Goal: Task Accomplishment & Management: Use online tool/utility

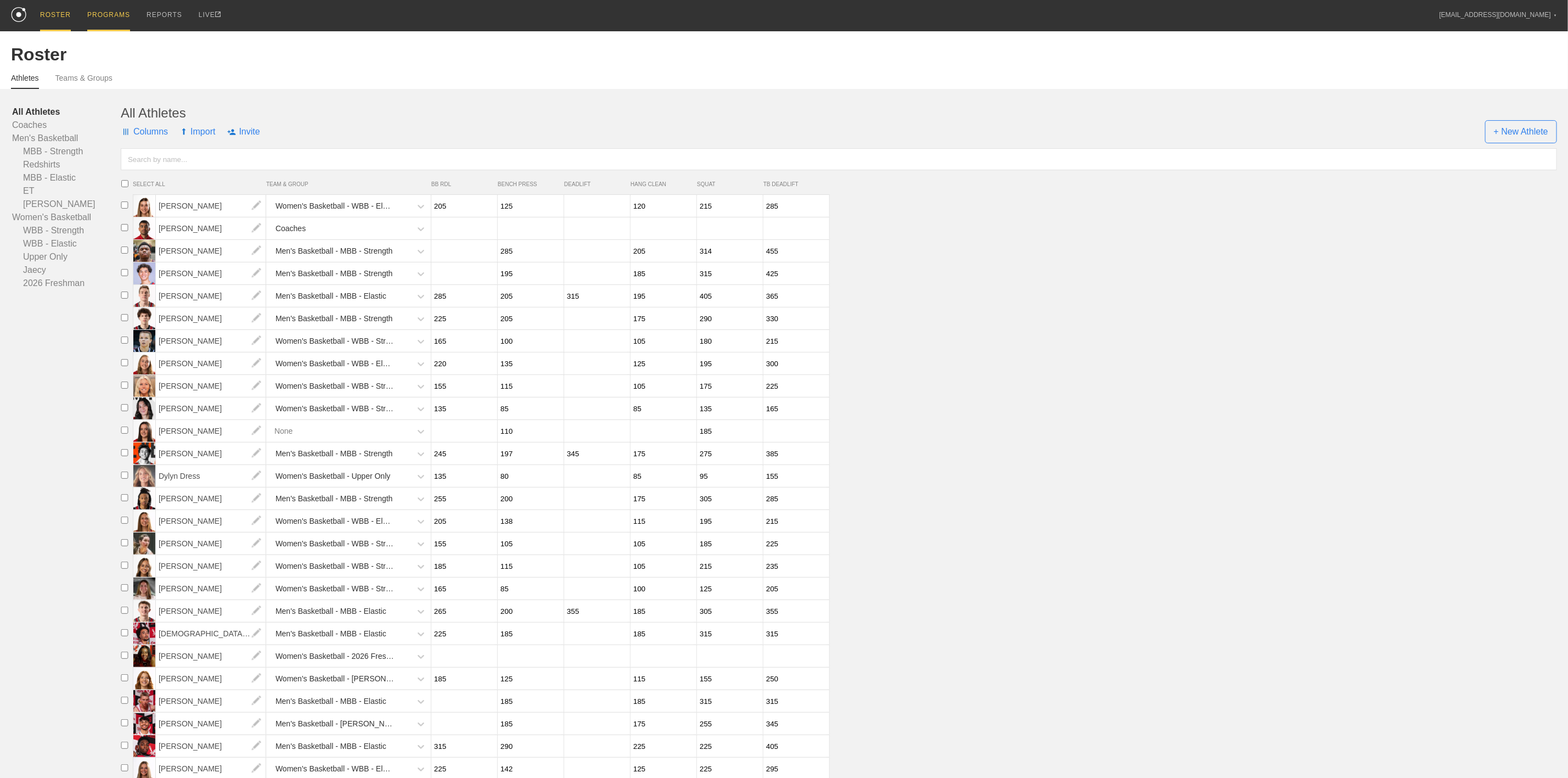
click at [96, 17] on div "PROGRAMS" at bounding box center [109, 15] width 43 height 31
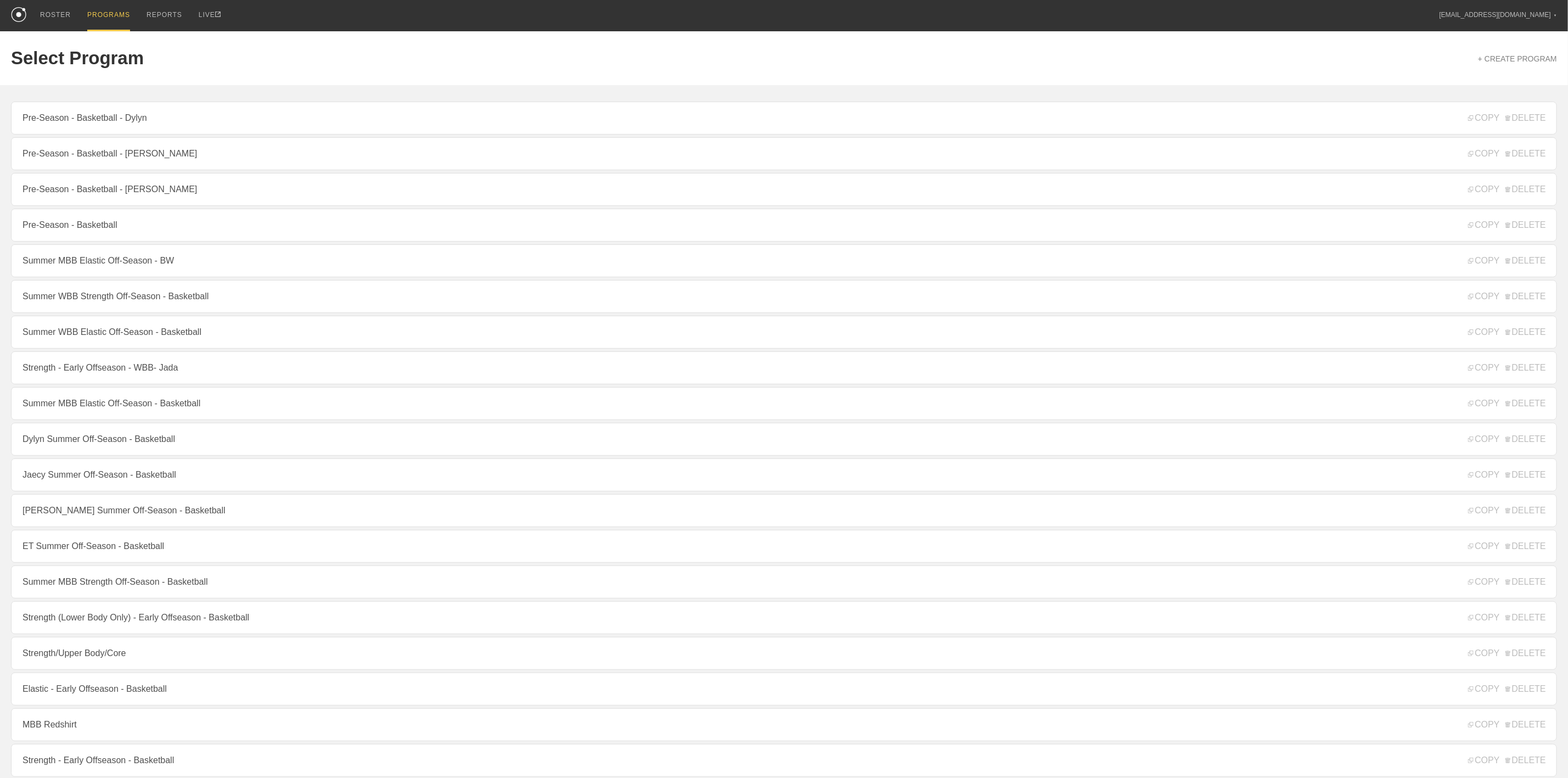
drag, startPoint x: 117, startPoint y: 228, endPoint x: 129, endPoint y: 205, distance: 25.9
click at [117, 229] on link "Pre-Season - Basketball" at bounding box center [784, 225] width 1547 height 33
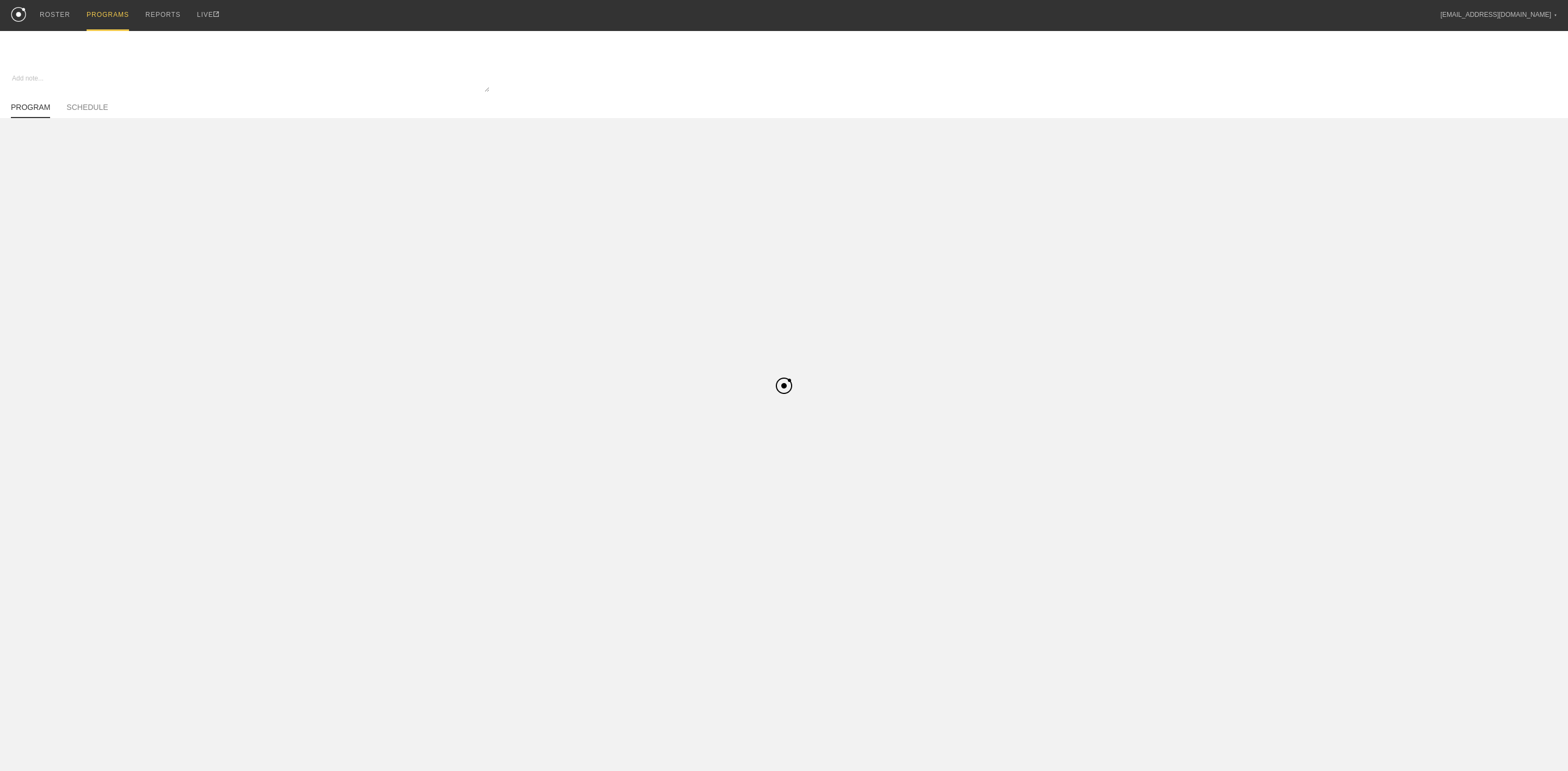
type textarea "x"
type input "Pre-Season - Basketball"
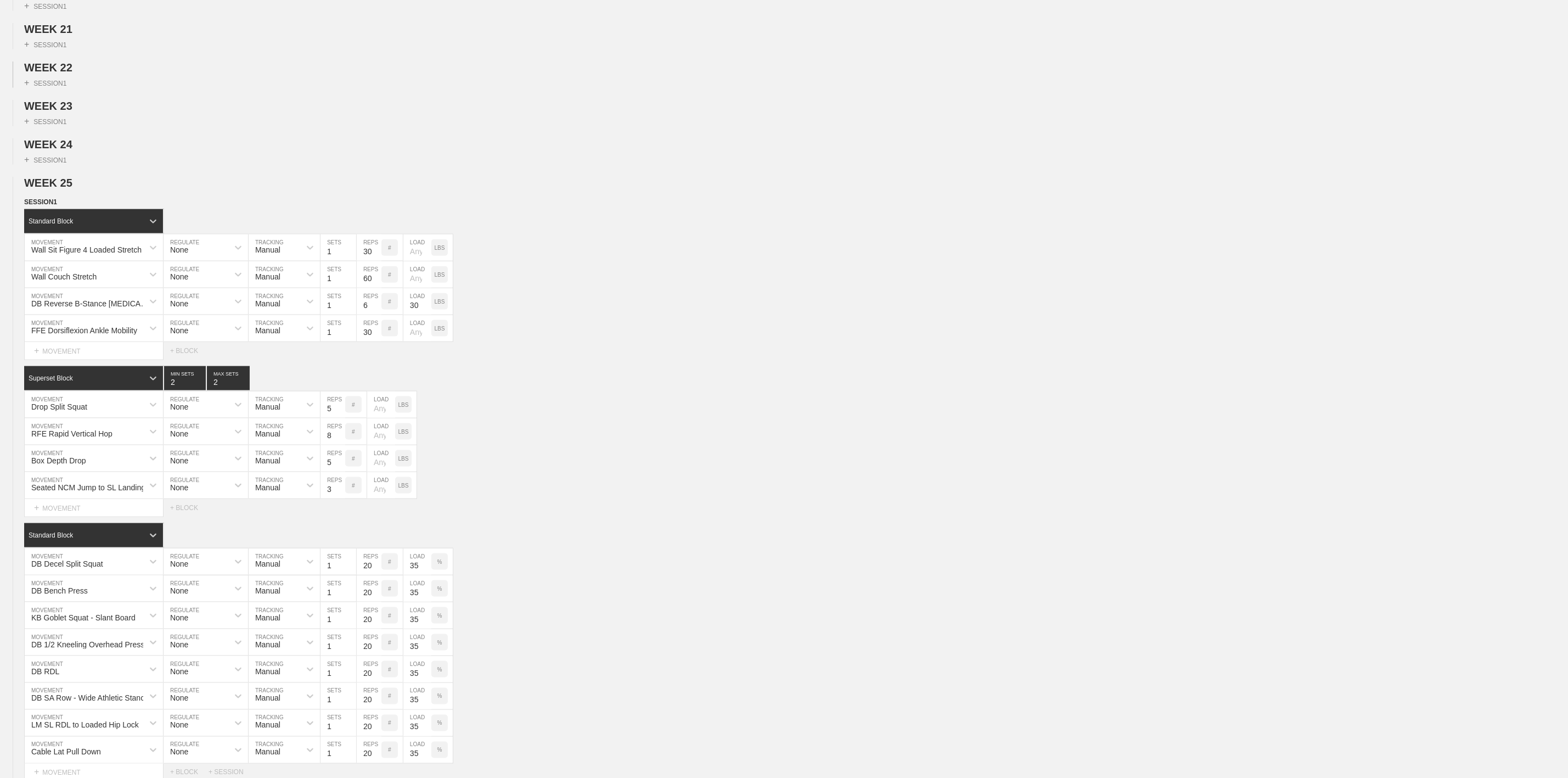
scroll to position [906, 0]
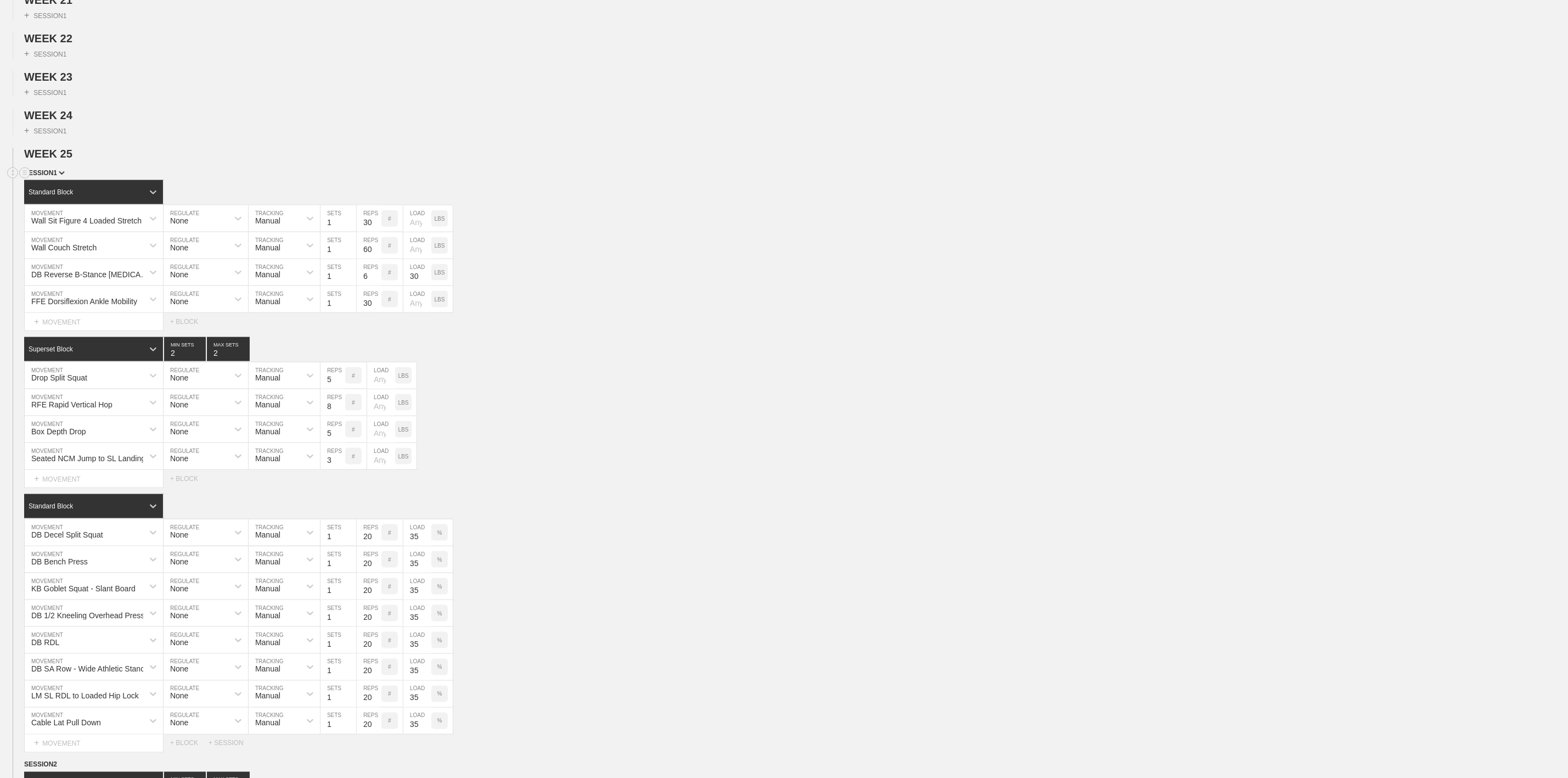
click at [51, 177] on span "SESSION 1" at bounding box center [44, 173] width 41 height 8
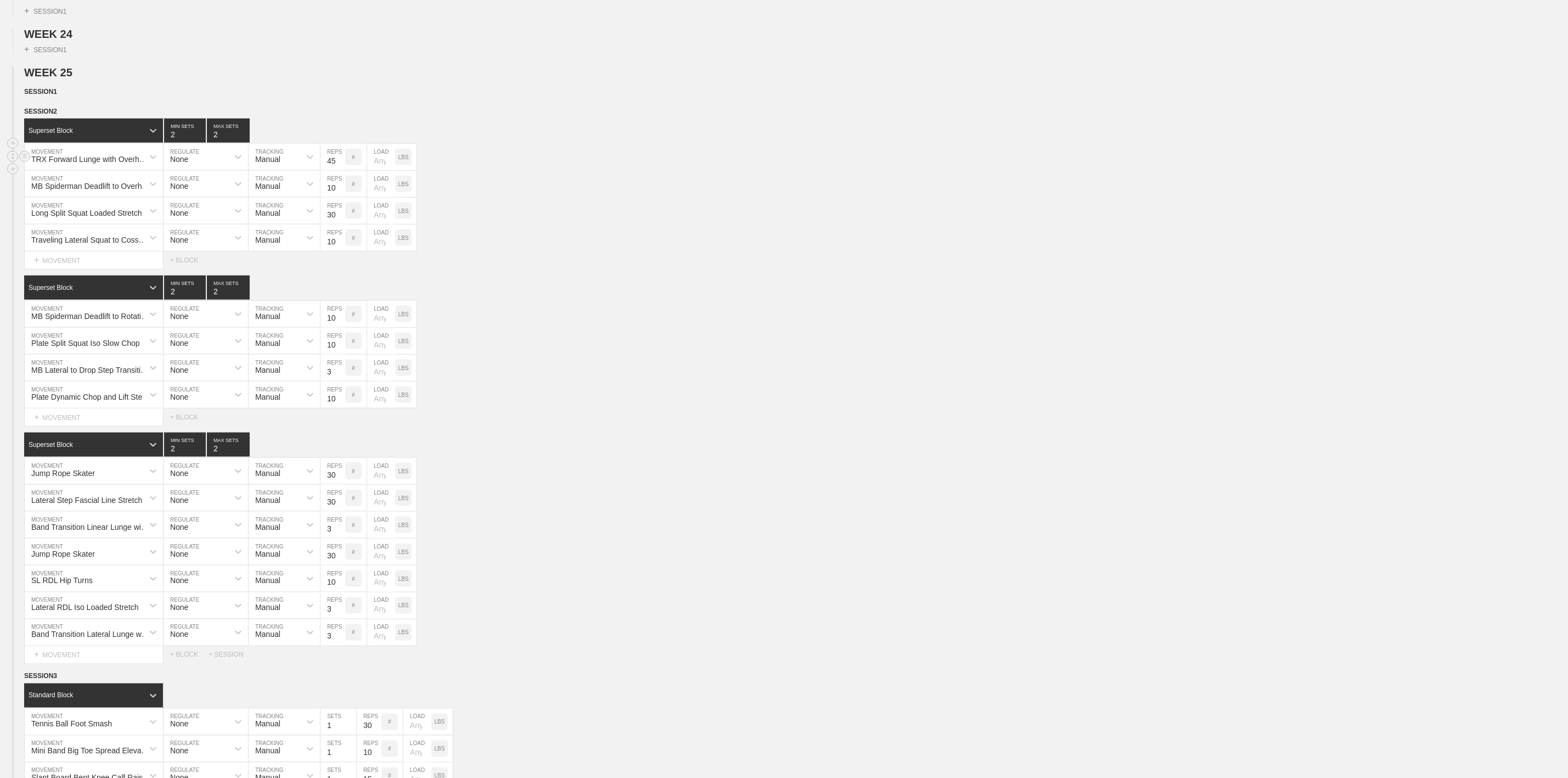
scroll to position [988, 0]
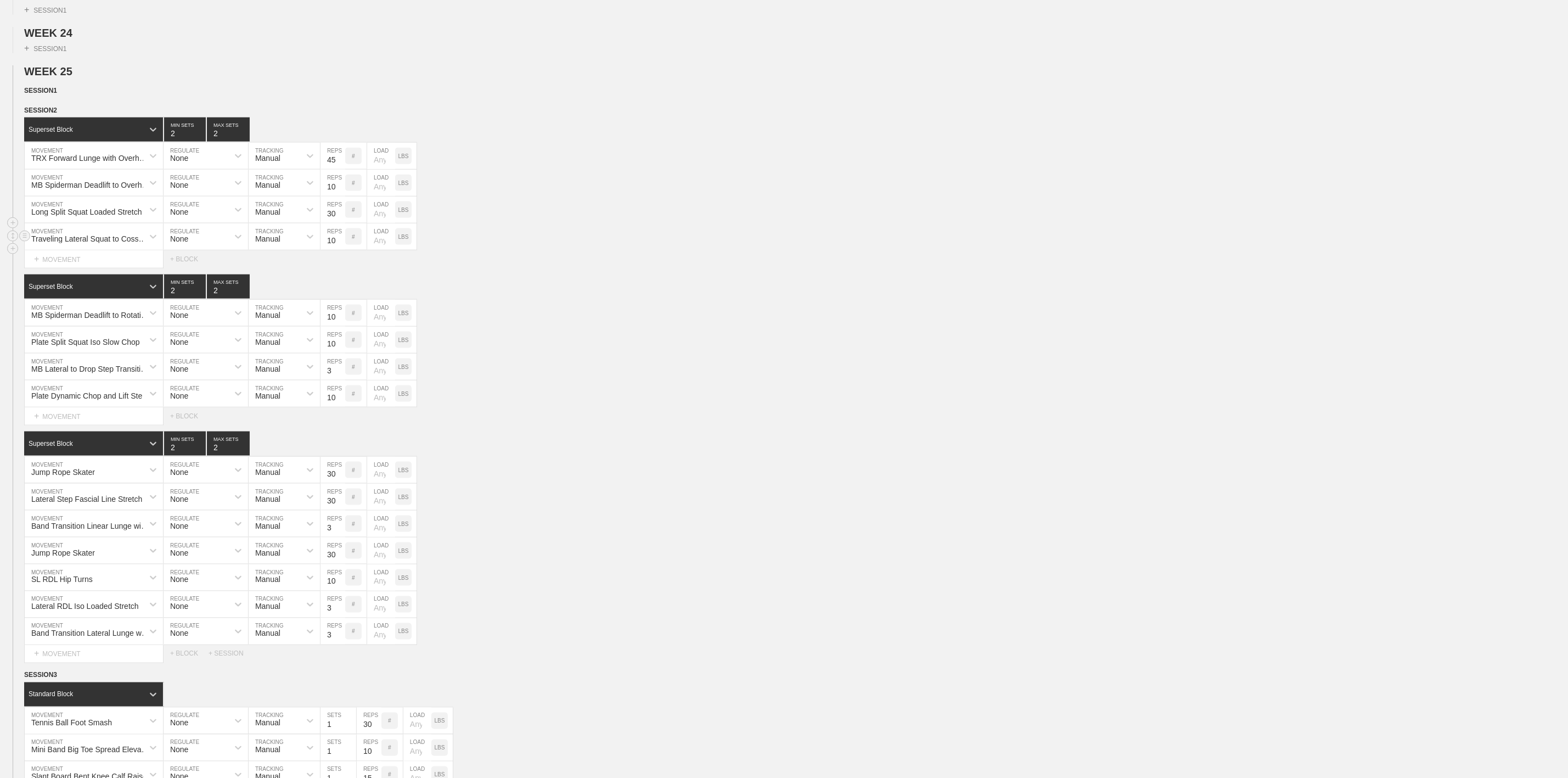
click at [704, 251] on div "Traveling Lateral Squat to Cossack Squat MOVEMENT None REGULATE Manual TRACKING…" at bounding box center [784, 237] width 1568 height 27
click at [103, 373] on div "MB Lateral to Drop Step Transition Lunge with Rotation" at bounding box center [90, 369] width 119 height 8
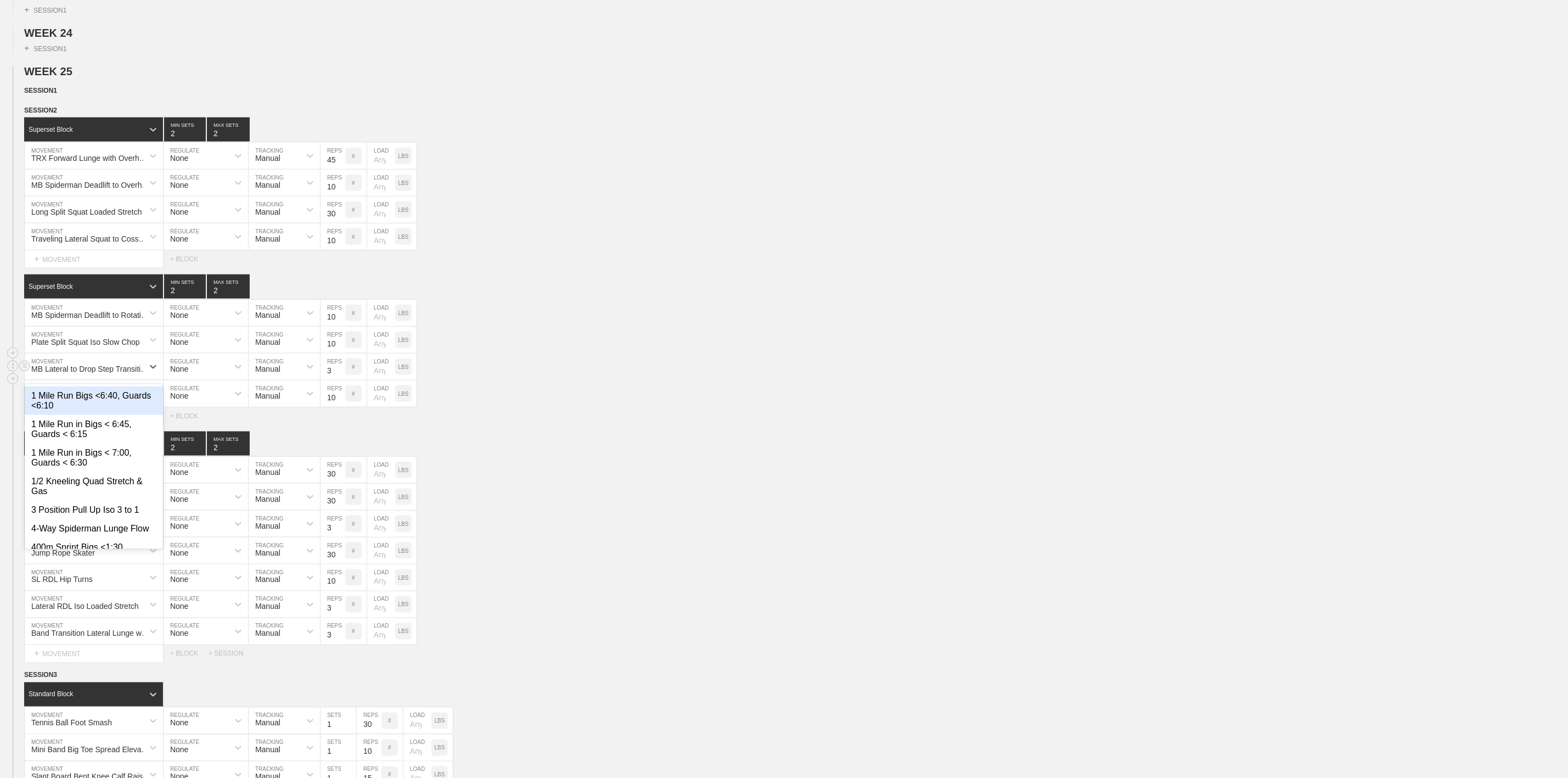
click at [710, 380] on div "option 1 Mile Run Bigs <6:40, Guards <6:10 focused, 1 of 758. 758 results avail…" at bounding box center [784, 366] width 1568 height 27
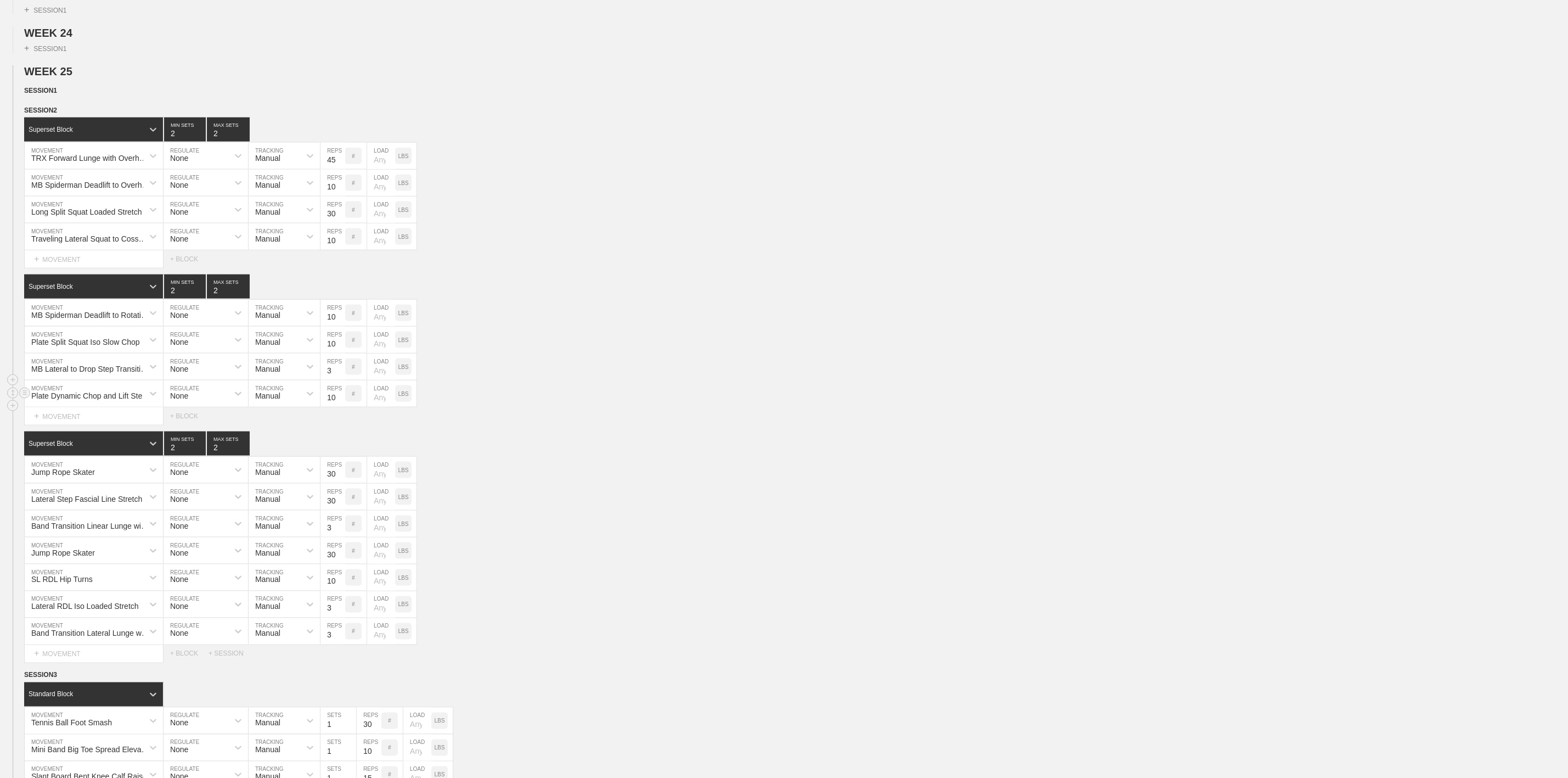
click at [566, 407] on div "Plate Dynamic Chop and Lift Step Through MOVEMENT None REGULATE Manual TRACKING…" at bounding box center [784, 393] width 1568 height 27
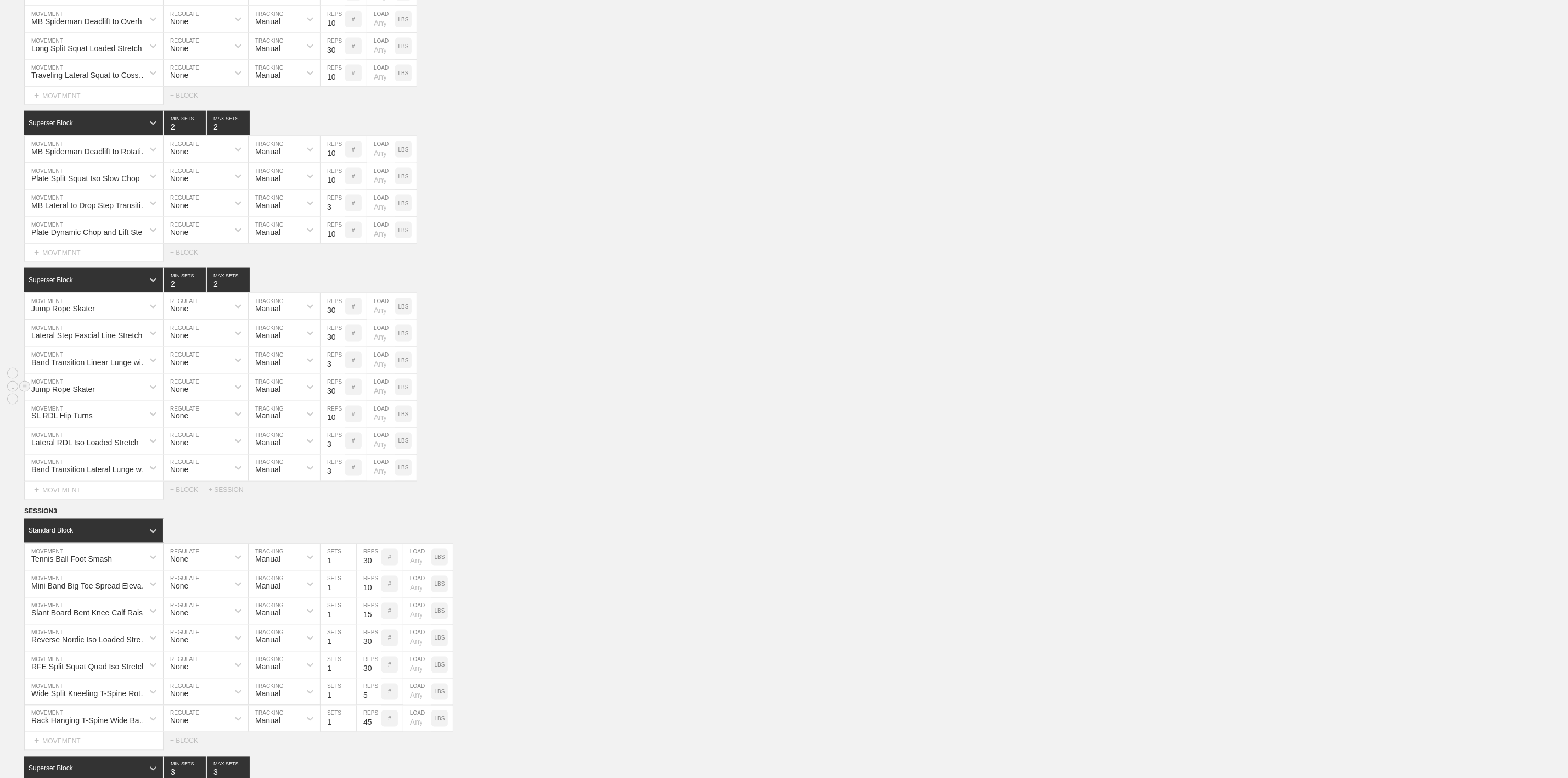
scroll to position [1153, 0]
click at [564, 346] on div "Lateral Step Fascial Line Stretch MOVEMENT None REGULATE Manual TRACKING 30 REP…" at bounding box center [784, 332] width 1568 height 27
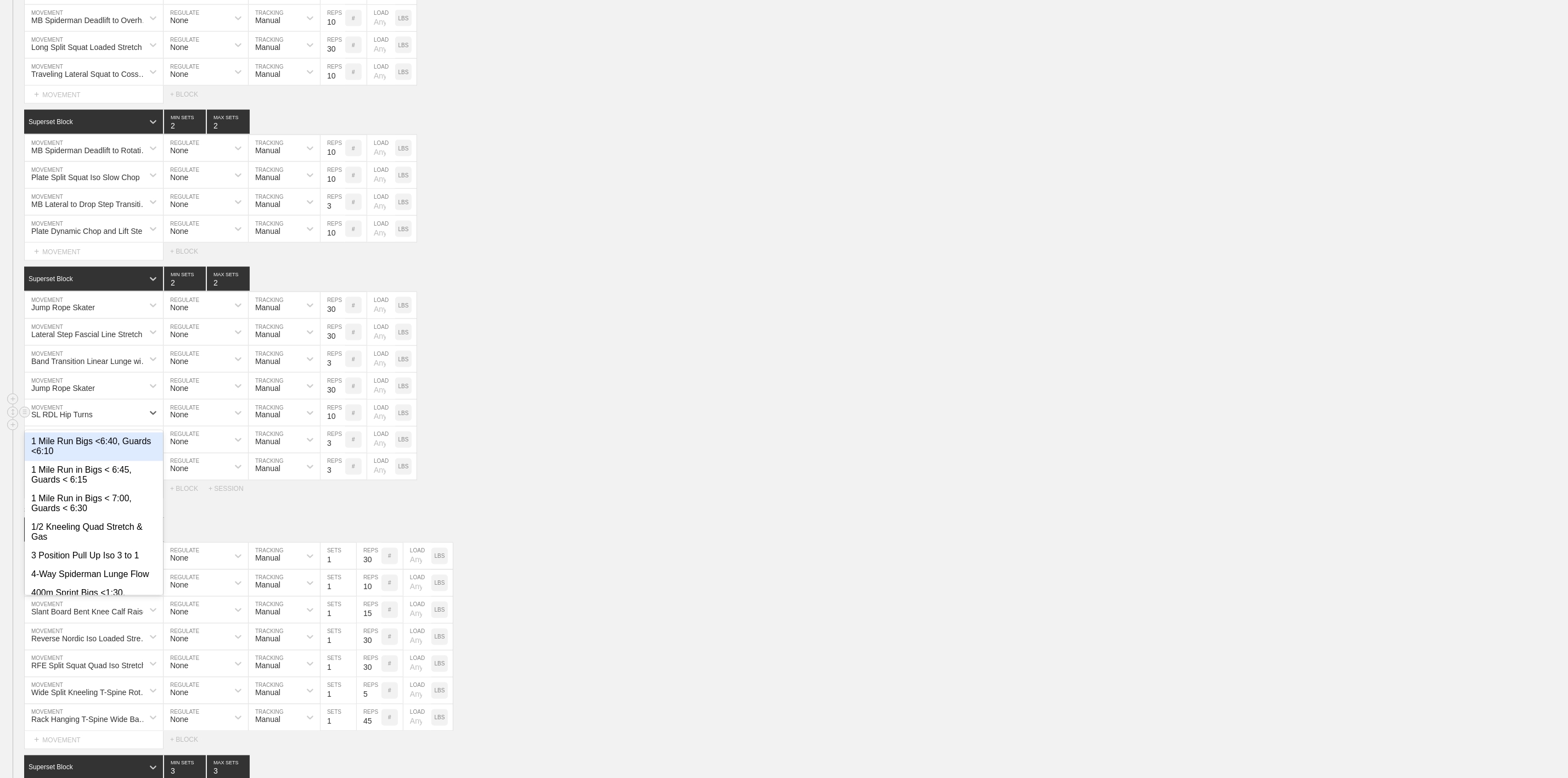
click at [101, 422] on div "SL RDL Hip Turns" at bounding box center [84, 412] width 119 height 18
click at [613, 427] on div "option 1 Mile Run Bigs <6:40, Guards <6:10 focused, 1 of 758. 758 results avail…" at bounding box center [784, 412] width 1568 height 27
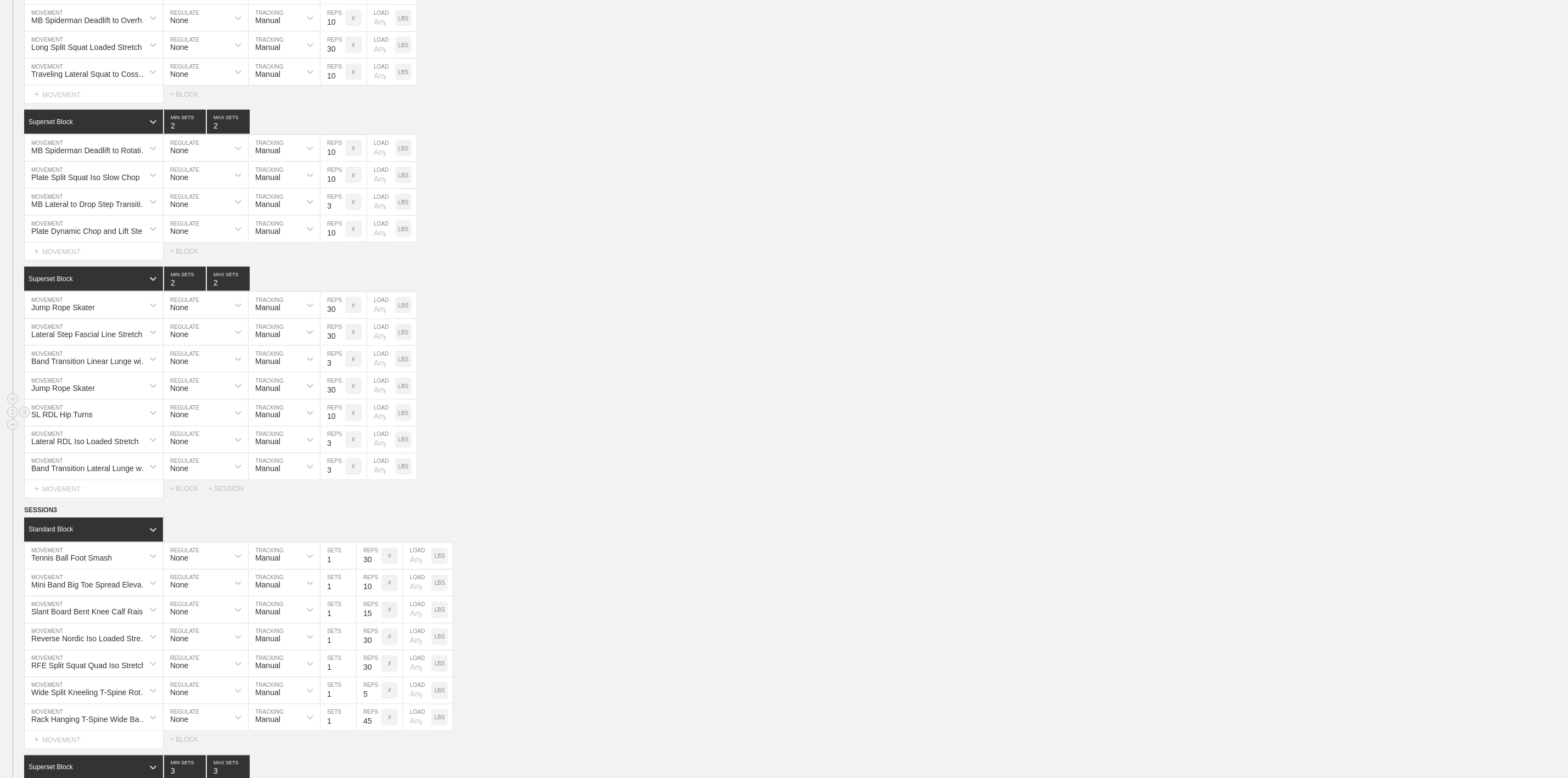
click at [333, 426] on input "10" at bounding box center [333, 412] width 25 height 26
type input "5"
click at [497, 399] on div "Jump Rope Skater MOVEMENT None REGULATE Manual TRACKING 30 REPS # LOAD LBS" at bounding box center [784, 386] width 1568 height 27
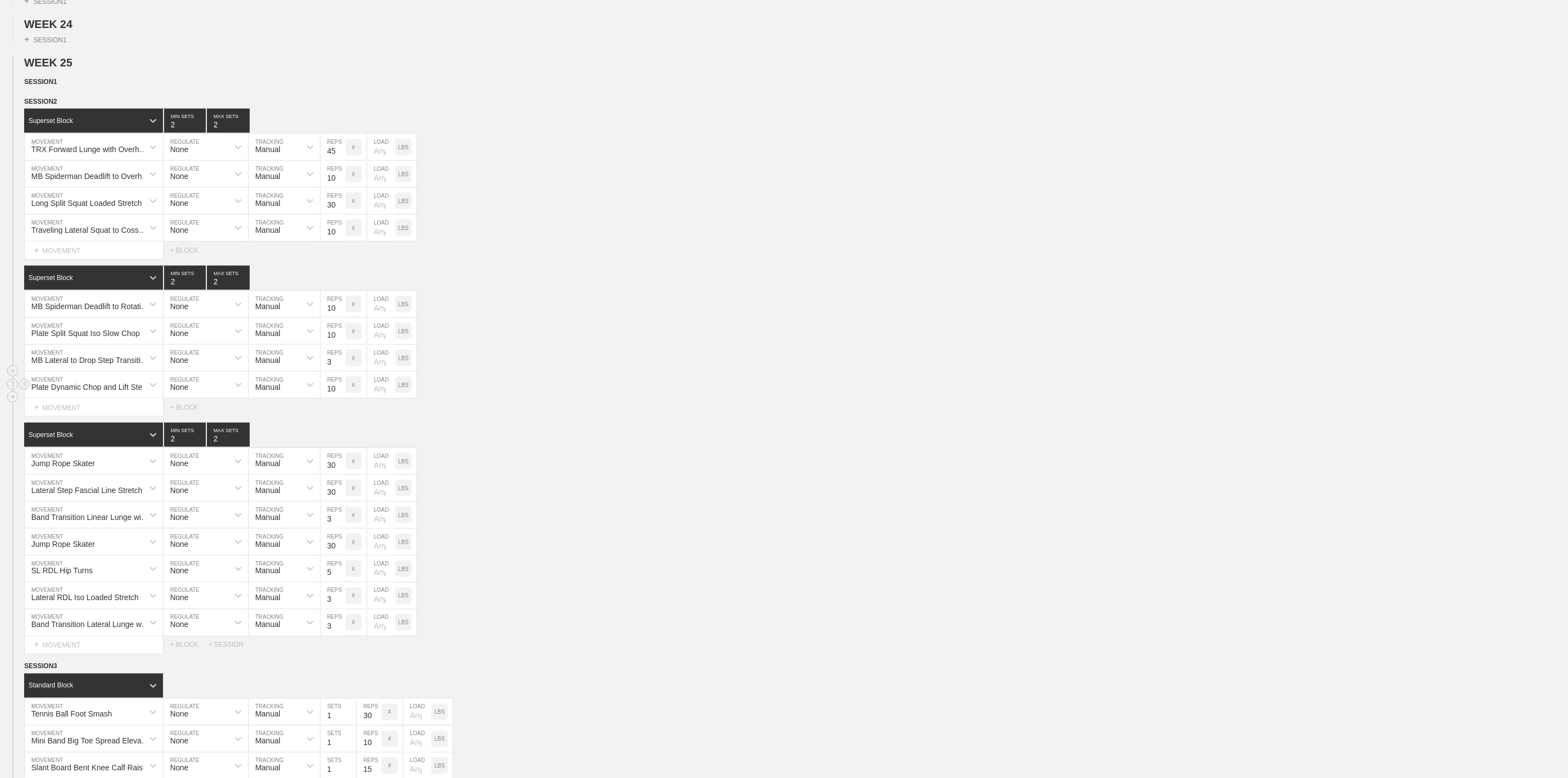
scroll to position [988, 0]
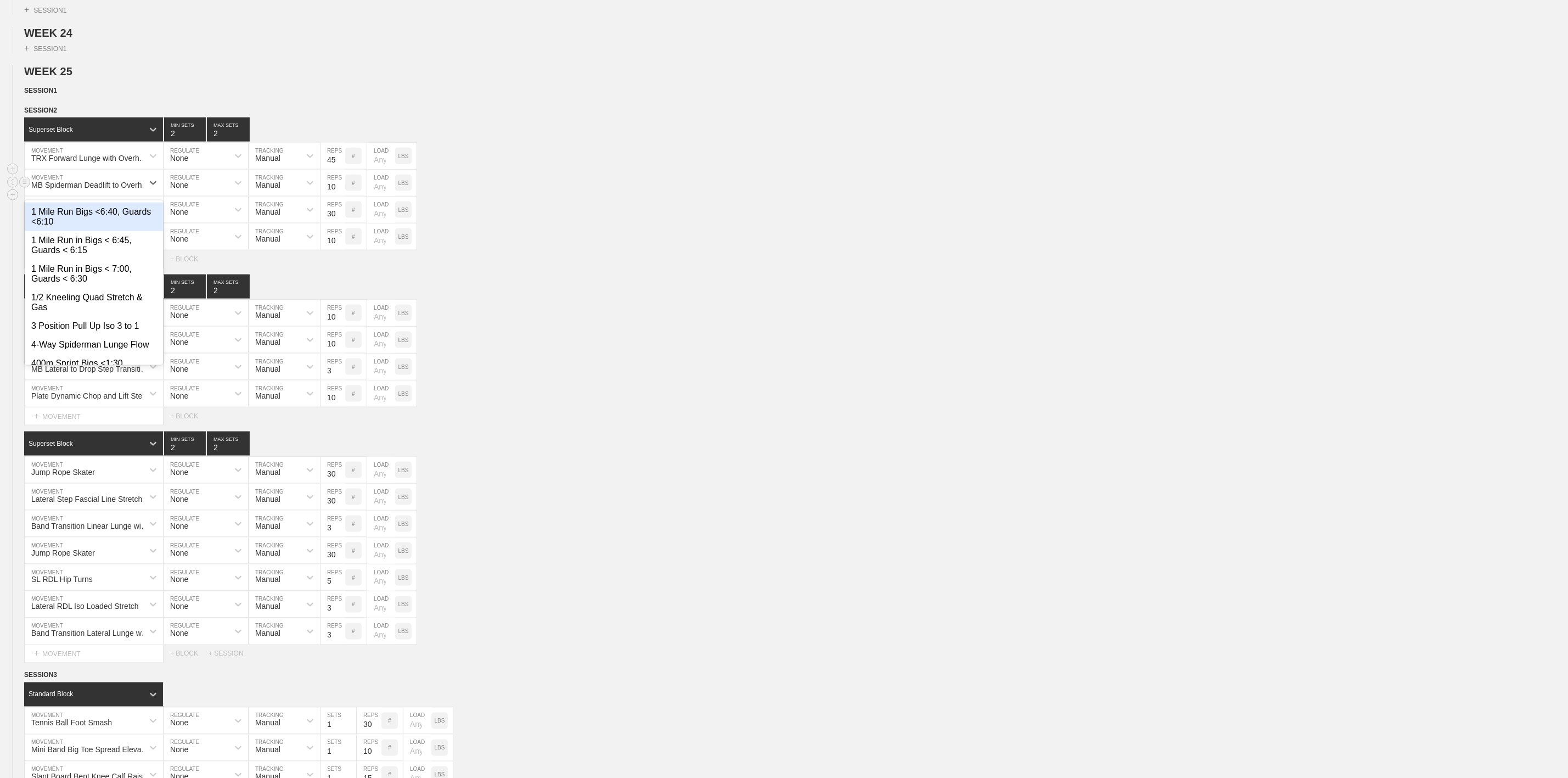
click at [121, 189] on div "MB Spiderman Deadlift to Overhead Reach" at bounding box center [90, 185] width 119 height 8
click at [642, 224] on div "Long Split Squat Loaded Stretch MOVEMENT None REGULATE Manual TRACKING 30 REPS …" at bounding box center [784, 209] width 1568 height 27
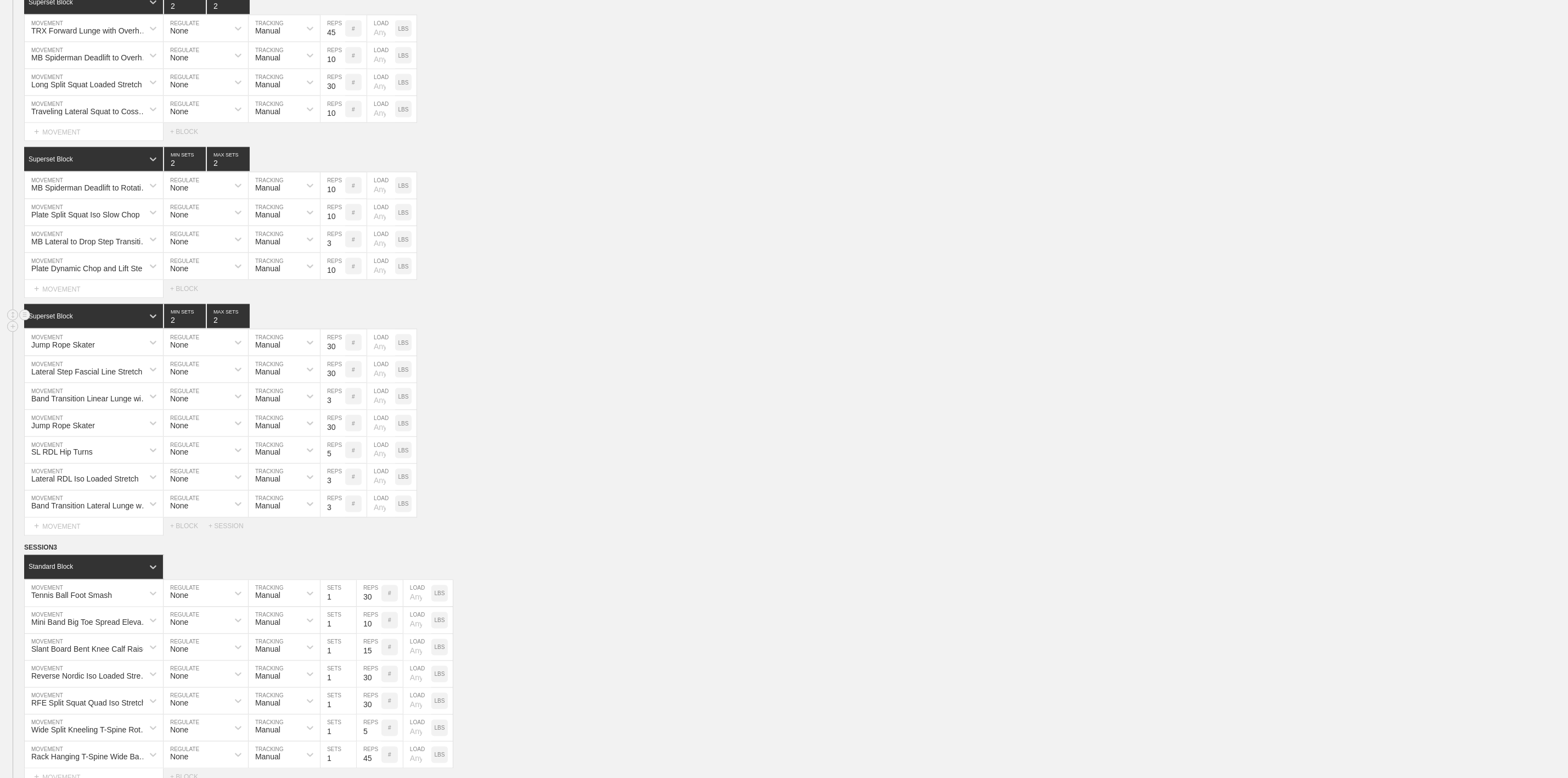
scroll to position [1153, 0]
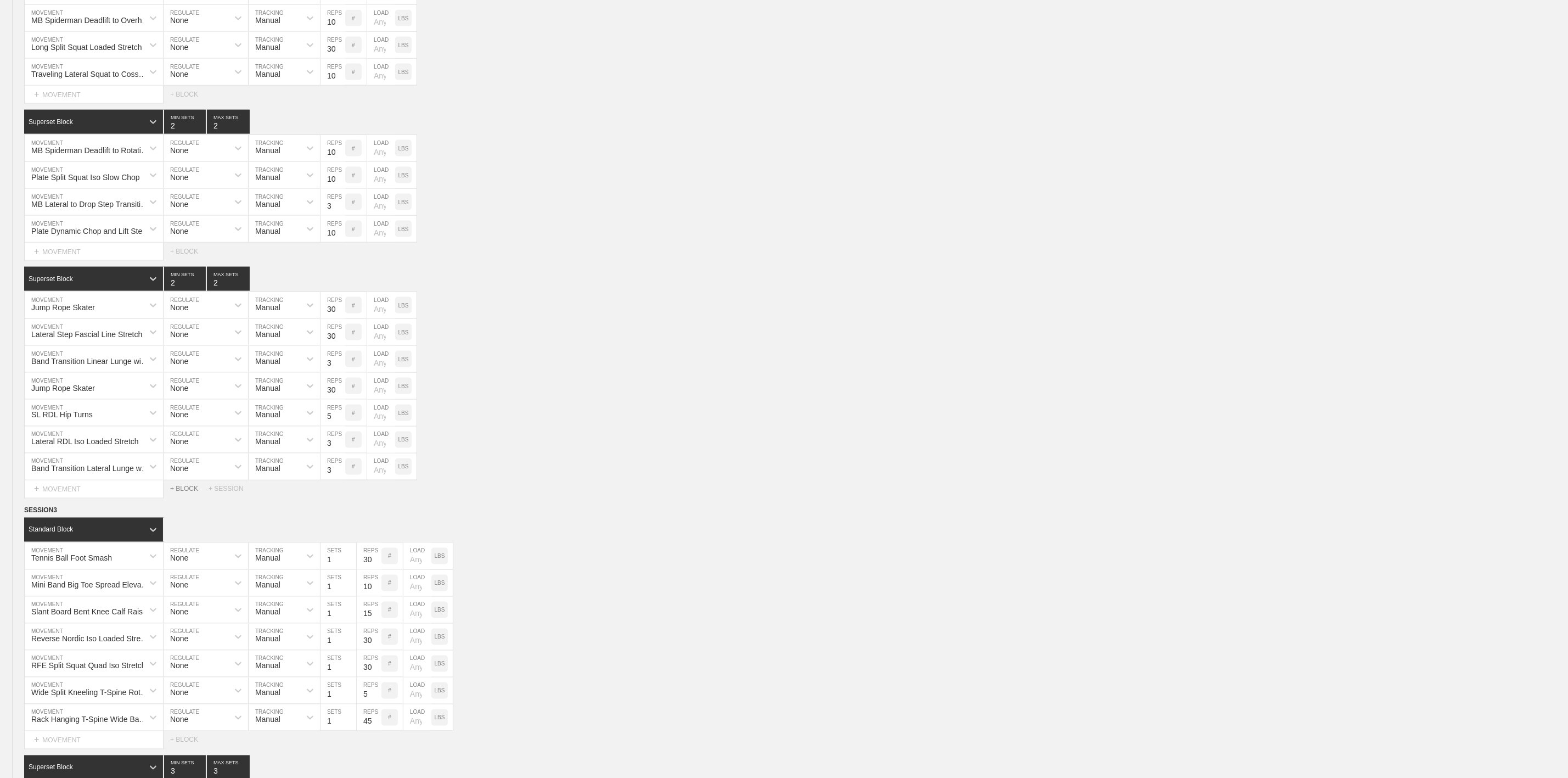
click at [177, 493] on div "+ BLOCK" at bounding box center [189, 489] width 38 height 8
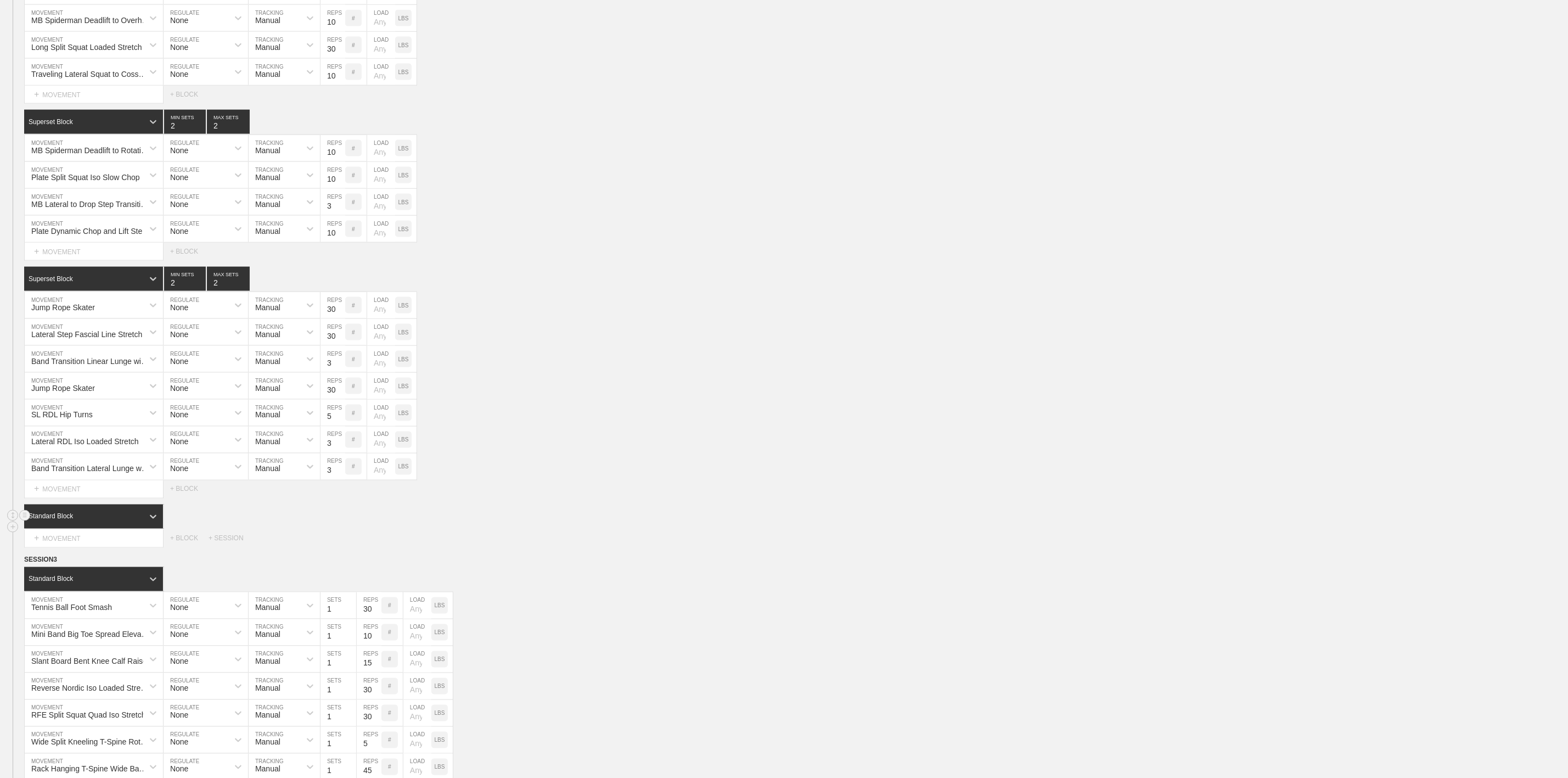
click at [109, 521] on div "Standard Block" at bounding box center [84, 517] width 119 height 10
click at [86, 573] on div "Superset Block" at bounding box center [93, 563] width 139 height 18
type input "2"
click at [200, 529] on input "2" at bounding box center [185, 517] width 41 height 25
type input "2"
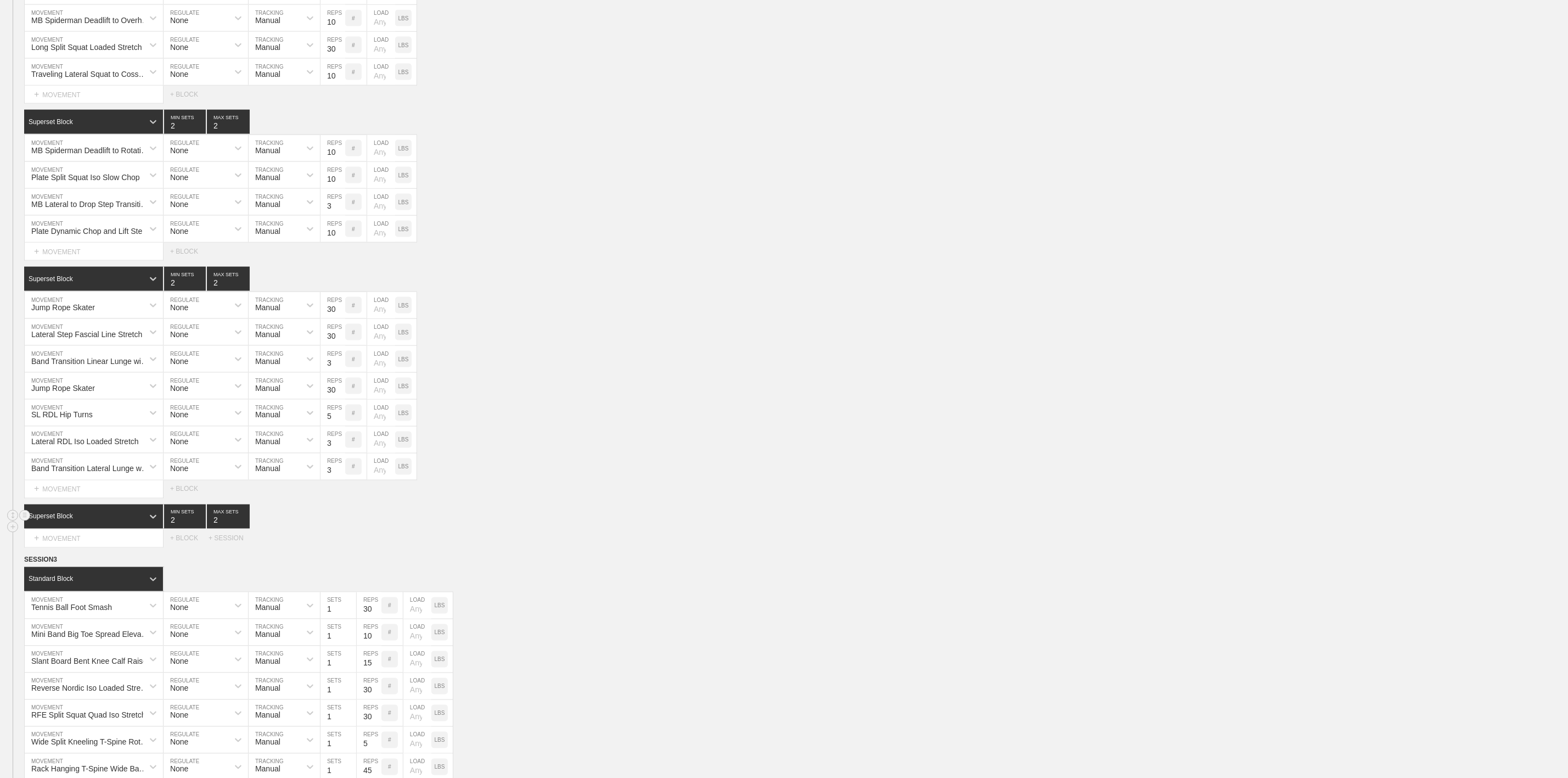
click at [242, 529] on input "2" at bounding box center [228, 517] width 43 height 25
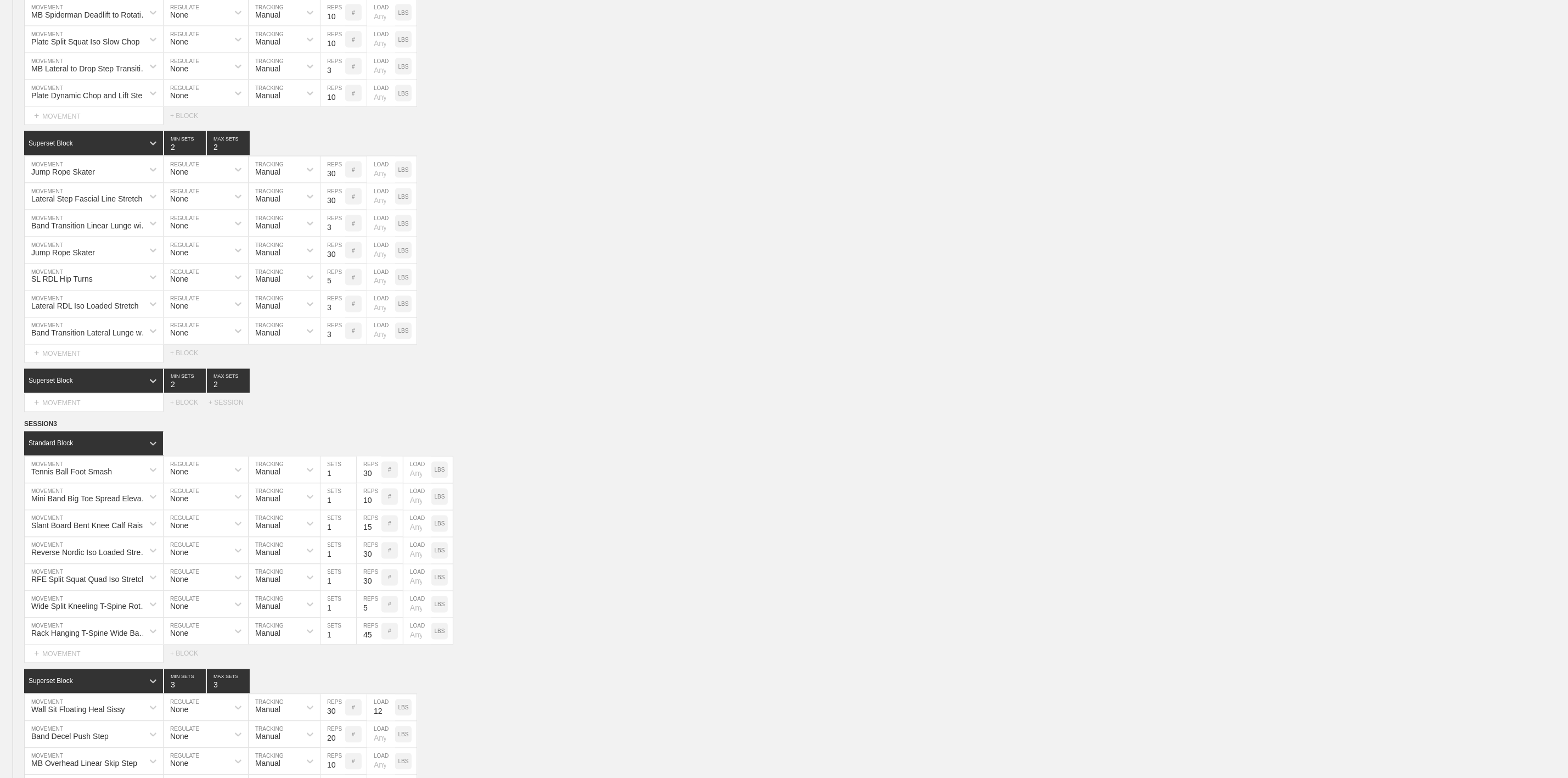
scroll to position [1318, 0]
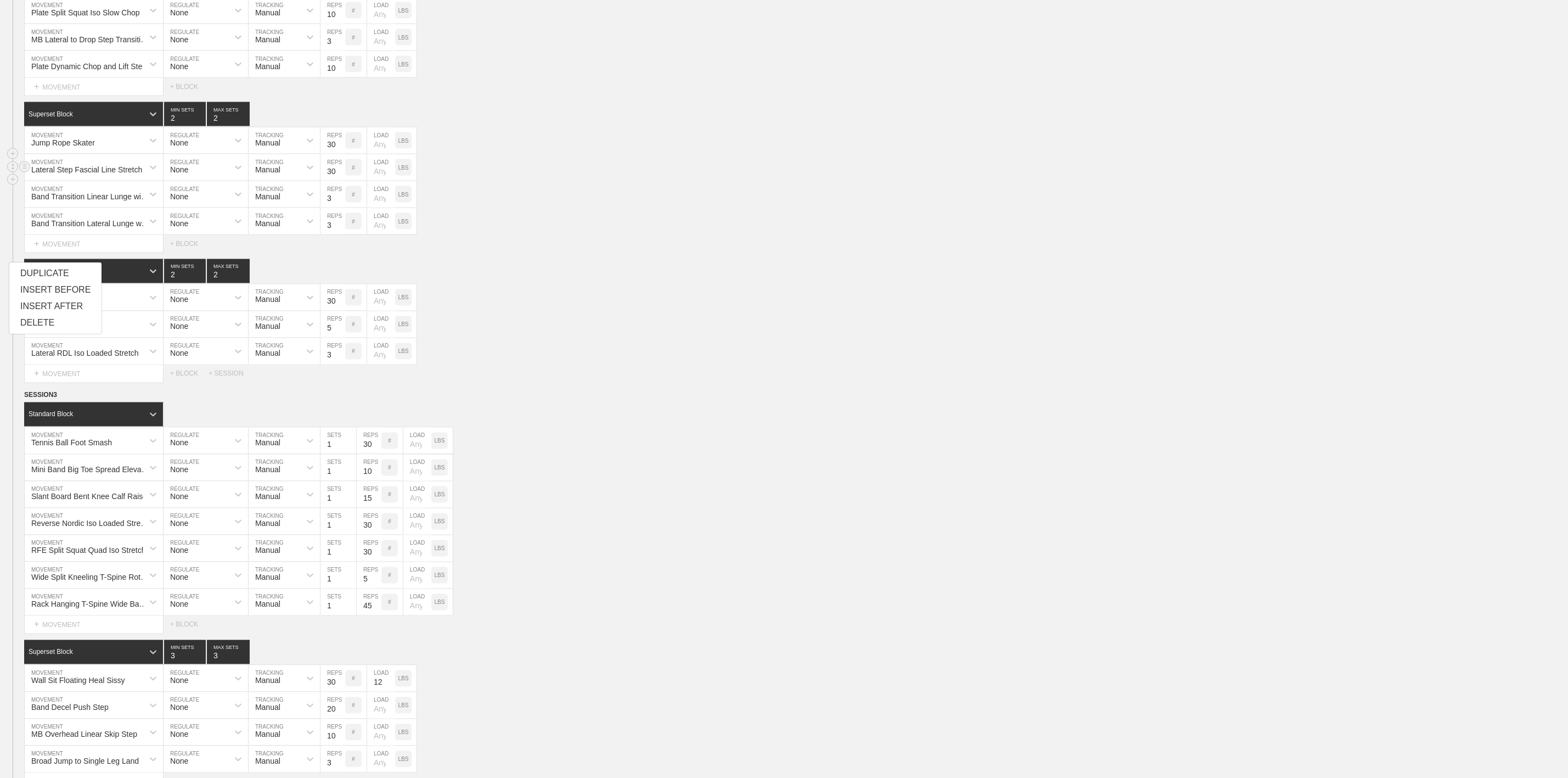
click at [601, 181] on div "Lateral Step Fascial Line Stretch MOVEMENT None REGULATE Manual TRACKING 30 REP…" at bounding box center [784, 167] width 1568 height 27
drag, startPoint x: 11, startPoint y: 261, endPoint x: 20, endPoint y: 409, distance: 148.3
click at [20, 382] on div "SESSION 2 Superset Block 2 MIN SETS 2 MAX SETS DUPLICATE INSERT MOVEMENT AFTER …" at bounding box center [784, 79] width 1568 height 607
click at [499, 284] on div "Superset Block 2 MIN SETS 2 MAX SETS" at bounding box center [796, 271] width 1544 height 25
click at [689, 284] on div "Jump Rope Skater MOVEMENT None REGULATE Manual TRACKING 30 REPS # LOAD LBS" at bounding box center [784, 271] width 1568 height 27
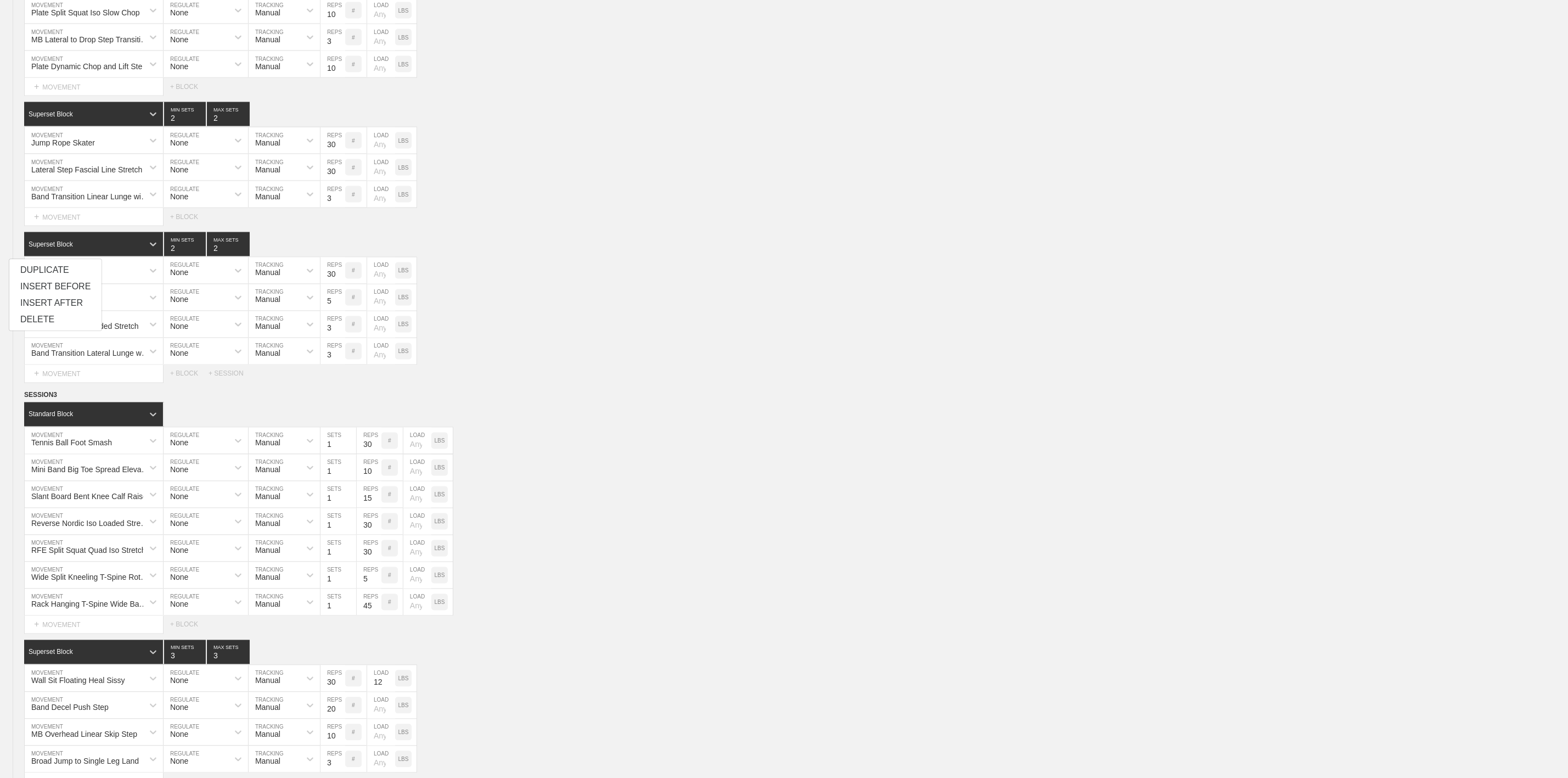
click at [722, 225] on div "Select... MOVEMENT + MOVEMENT + BLOCK" at bounding box center [784, 216] width 1568 height 18
click at [609, 284] on div "Jump Rope Skater MOVEMENT None REGULATE Manual TRACKING 30 REPS # LOAD LBS" at bounding box center [784, 271] width 1568 height 27
click at [333, 338] on input "3" at bounding box center [333, 324] width 25 height 26
type input "30"
click at [606, 311] on div "SL RDL Hip Turns MOVEMENT None REGULATE Manual TRACKING 5 REPS # LOAD LBS" at bounding box center [784, 297] width 1568 height 27
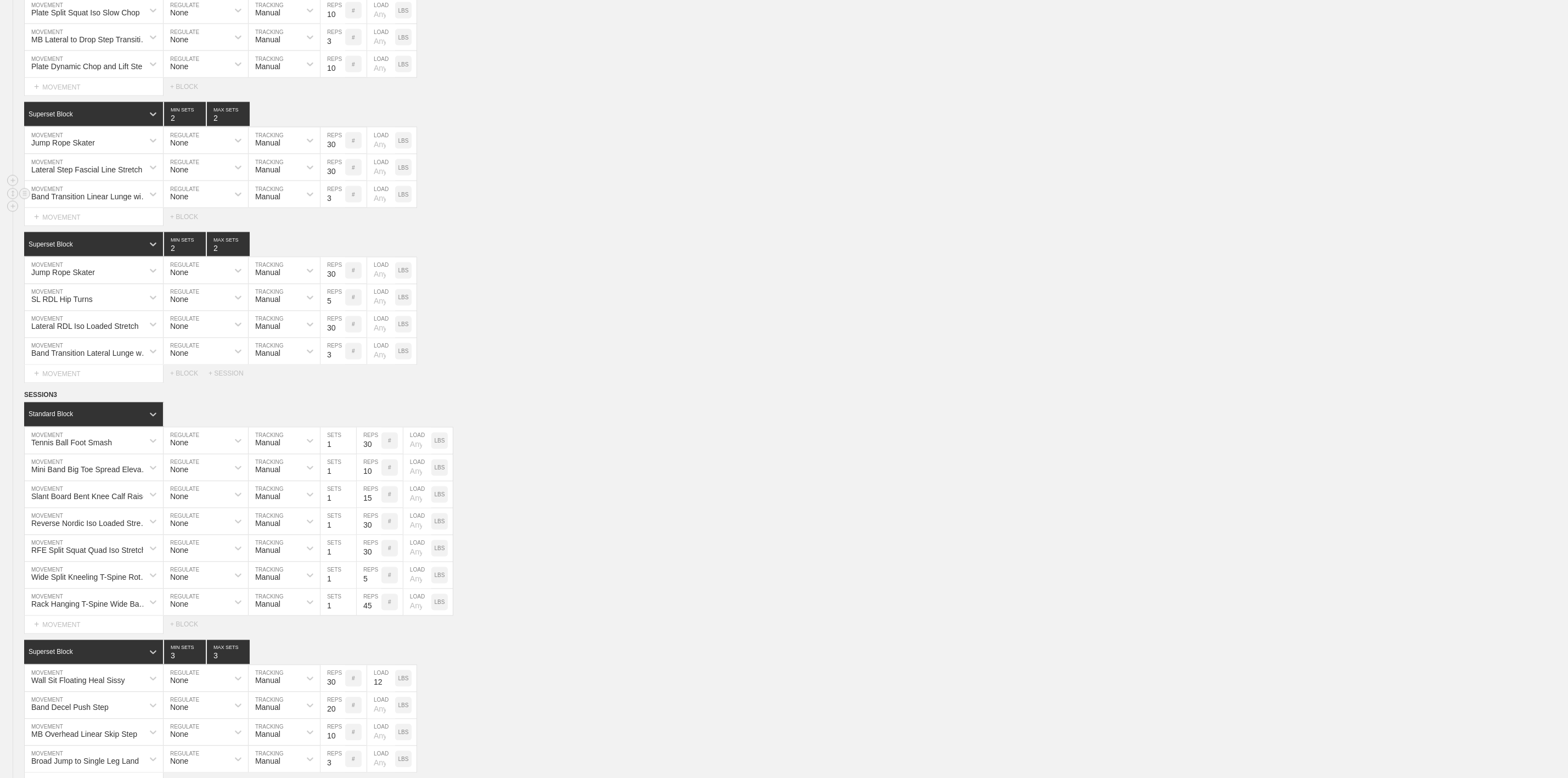
click at [330, 208] on input "3" at bounding box center [333, 194] width 25 height 26
type input "30"
click at [630, 311] on div "SL RDL Hip Turns MOVEMENT None REGULATE Manual TRACKING 5 REPS # LOAD LBS" at bounding box center [784, 297] width 1568 height 27
click at [328, 365] on input "3" at bounding box center [333, 351] width 25 height 26
type input "30"
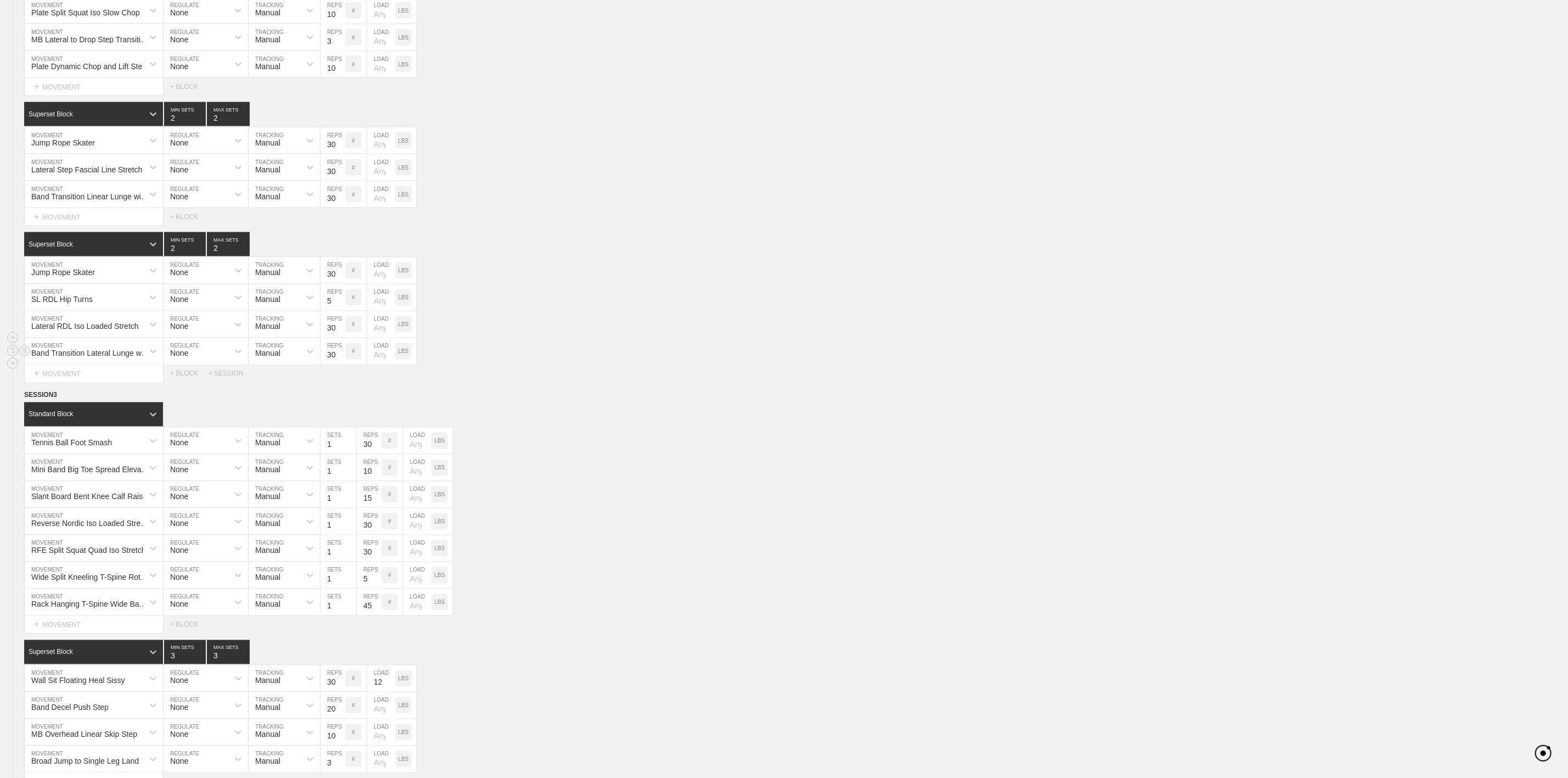
click at [527, 365] on div "Band Transition Lateral Lunge with Overhead Side Bend MOVEMENT None REGULATE Ma…" at bounding box center [784, 351] width 1568 height 27
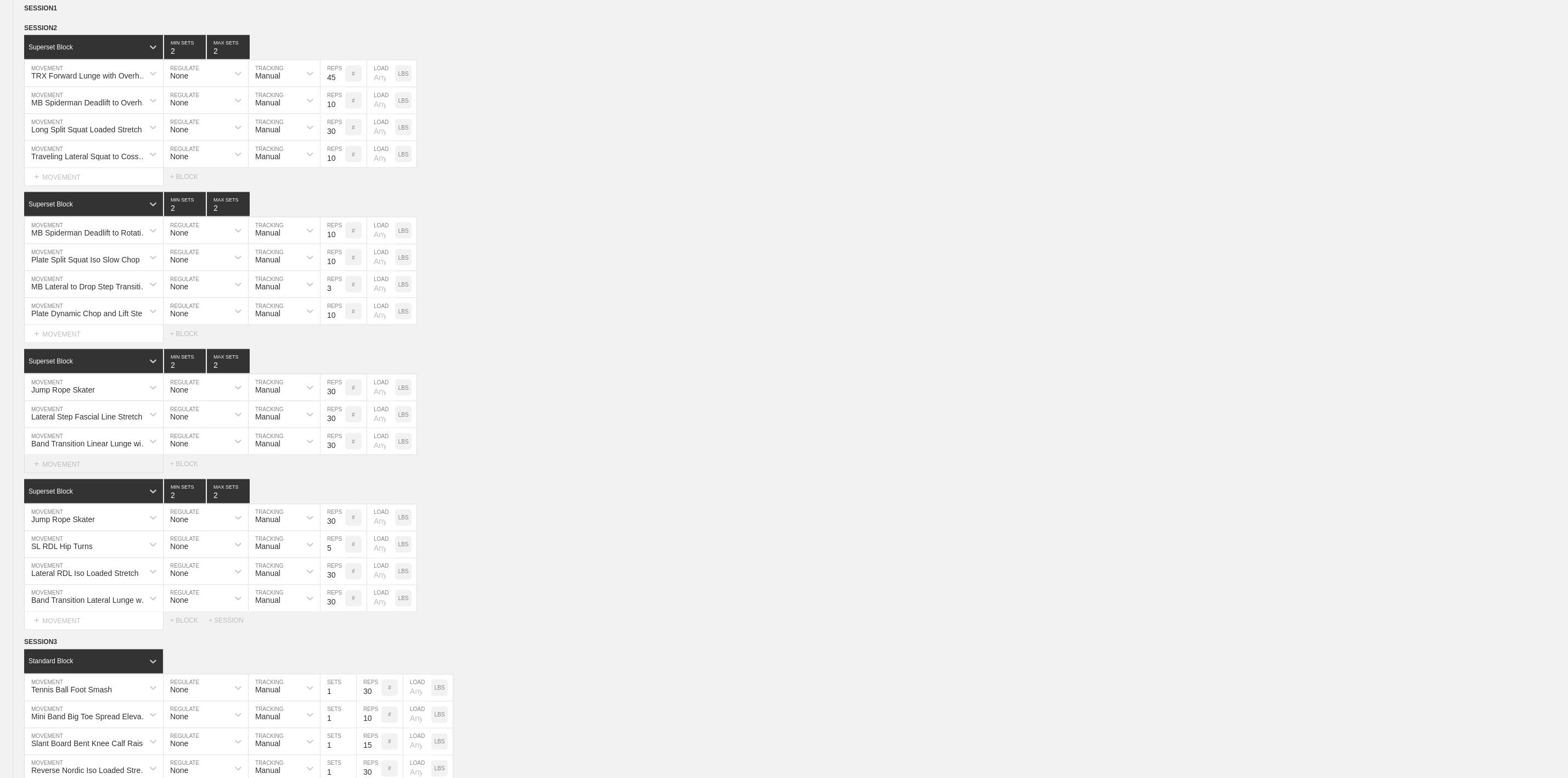
scroll to position [1153, 0]
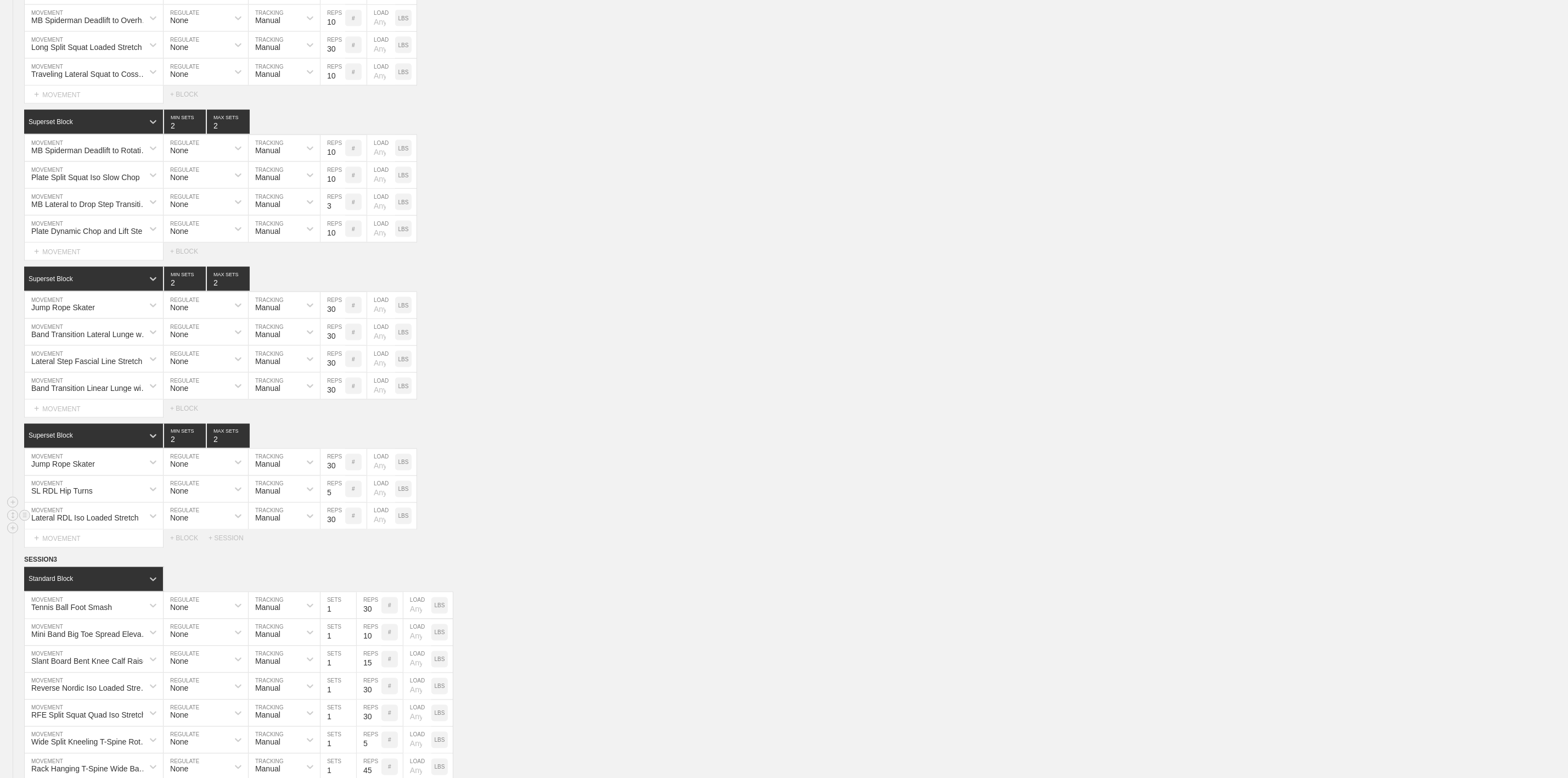
drag, startPoint x: 11, startPoint y: 373, endPoint x: 21, endPoint y: 568, distance: 195.3
click at [21, 547] on div "SESSION 2 Superset Block 2 MIN SETS 2 MAX SETS DUPLICATE INSERT MOVEMENT AFTER …" at bounding box center [784, 244] width 1568 height 607
click at [626, 476] on div "Jump Rope Skater MOVEMENT None REGULATE Manual TRACKING 30 REPS # LOAD LBS" at bounding box center [784, 462] width 1568 height 27
click at [619, 299] on div "SESSION 2 Superset Block 2 MIN SETS 2 MAX SETS DUPLICATE INSERT MOVEMENT AFTER …" at bounding box center [784, 244] width 1568 height 607
drag, startPoint x: 5, startPoint y: 371, endPoint x: 23, endPoint y: 566, distance: 195.8
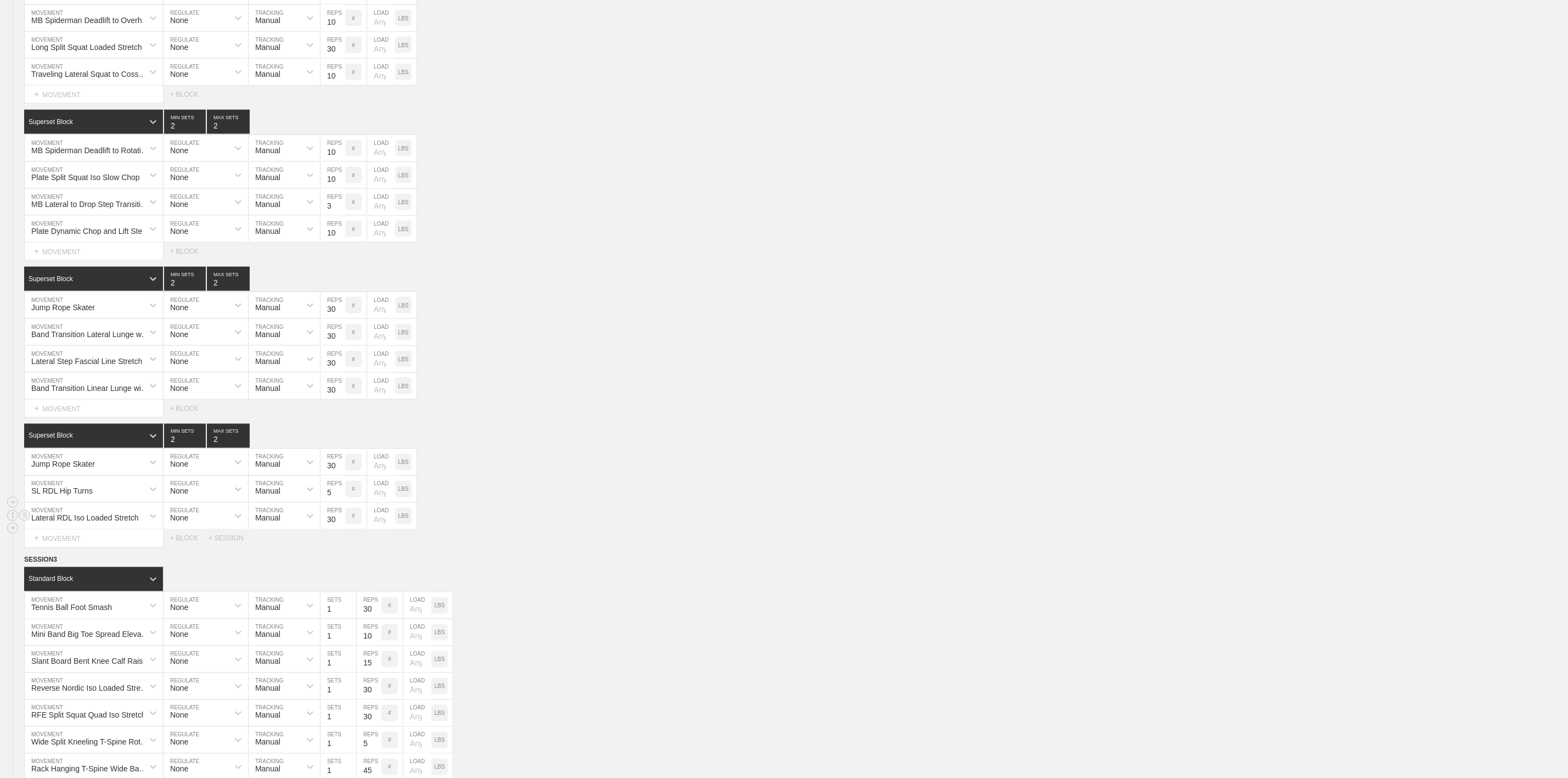
click at [23, 547] on div "SESSION 2 Superset Block 2 MIN SETS 2 MAX SETS DUPLICATE INSERT MOVEMENT AFTER …" at bounding box center [784, 244] width 1568 height 607
click at [756, 448] on div "Superset Block 2 MIN SETS 2 MAX SETS" at bounding box center [796, 436] width 1544 height 25
click at [664, 319] on div "Jump Rope Skater MOVEMENT None REGULATE Manual TRACKING 30 REPS # LOAD LBS" at bounding box center [784, 305] width 1568 height 27
click at [565, 261] on div "Select... MOVEMENT + MOVEMENT + BLOCK" at bounding box center [784, 251] width 1568 height 18
